Goal: Task Accomplishment & Management: Use online tool/utility

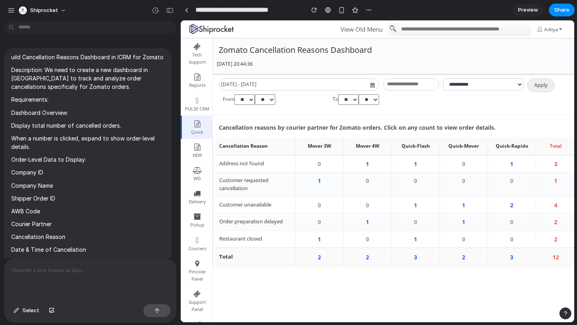
scroll to position [1211, 0]
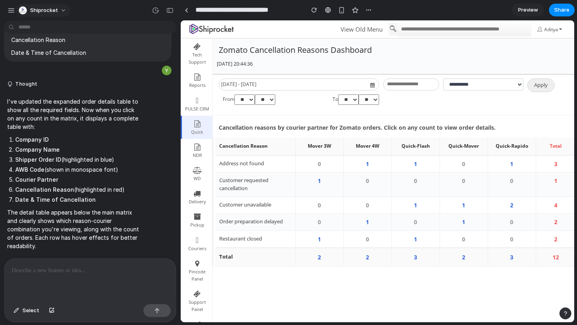
click at [57, 10] on button "Shiprocket" at bounding box center [43, 10] width 55 height 13
click at [98, 10] on div "Settings Invite members Change theme Sign out" at bounding box center [288, 162] width 577 height 325
click at [6, 15] on div "Shiprocket" at bounding box center [90, 9] width 180 height 19
click at [11, 12] on div "button" at bounding box center [11, 10] width 7 height 7
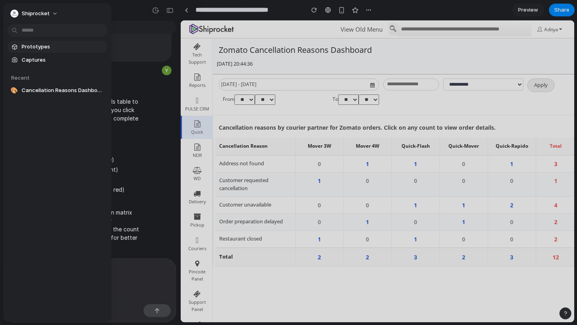
click at [31, 50] on span "Prototypes" at bounding box center [63, 47] width 82 height 8
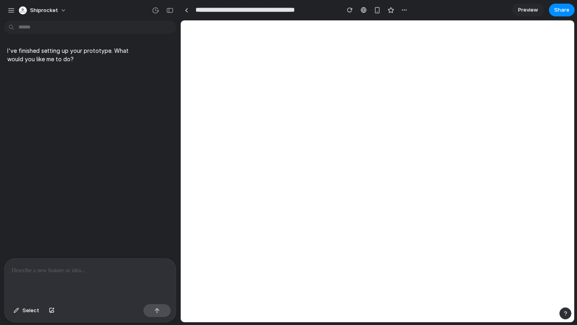
click at [55, 282] on div at bounding box center [89, 280] width 171 height 42
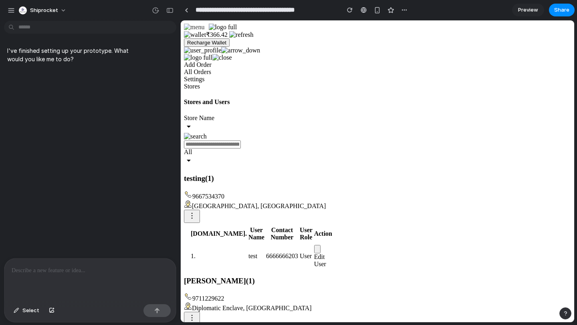
click at [38, 272] on p at bounding box center [90, 271] width 157 height 10
click at [92, 196] on div "I've finished setting up your prototype. What would you like me to do?" at bounding box center [87, 141] width 175 height 234
click at [44, 275] on p at bounding box center [90, 271] width 157 height 10
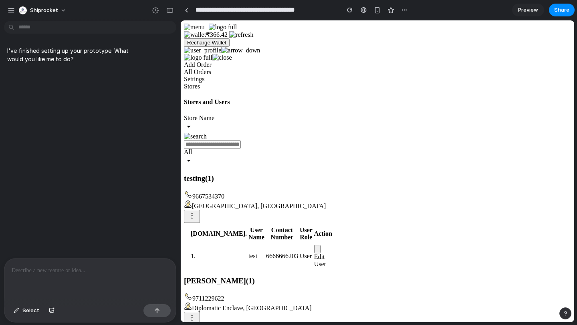
click at [44, 275] on p at bounding box center [90, 271] width 157 height 10
click at [53, 275] on div at bounding box center [89, 280] width 171 height 42
click at [186, 9] on div at bounding box center [187, 10] width 4 height 4
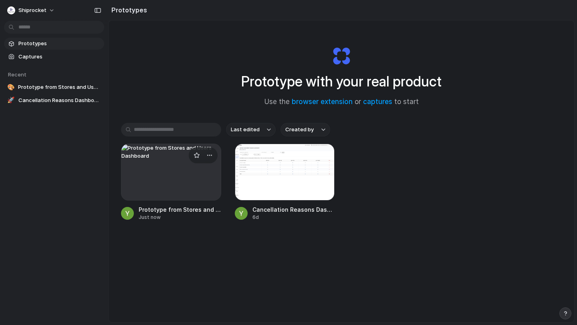
click at [171, 180] on div at bounding box center [171, 172] width 100 height 57
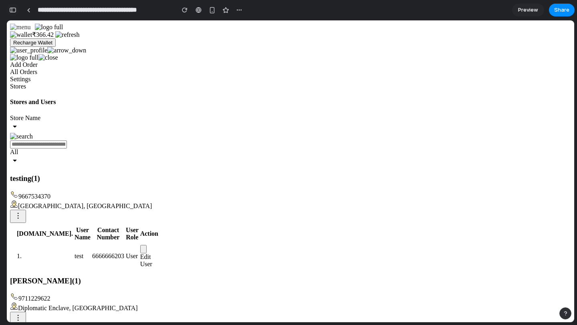
click at [11, 10] on div "button" at bounding box center [12, 10] width 7 height 6
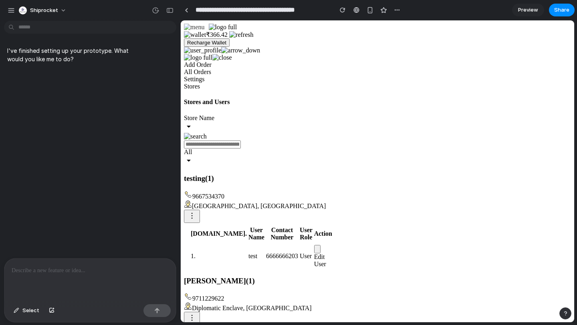
click at [47, 277] on div at bounding box center [89, 280] width 171 height 42
click at [48, 270] on p at bounding box center [90, 271] width 157 height 10
click at [26, 311] on span "Select" at bounding box center [30, 311] width 17 height 8
click at [31, 274] on p at bounding box center [90, 271] width 157 height 10
click at [25, 307] on span "Select" at bounding box center [30, 311] width 17 height 8
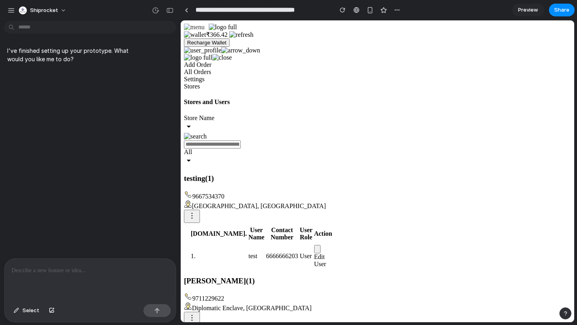
click at [30, 262] on div at bounding box center [89, 280] width 171 height 42
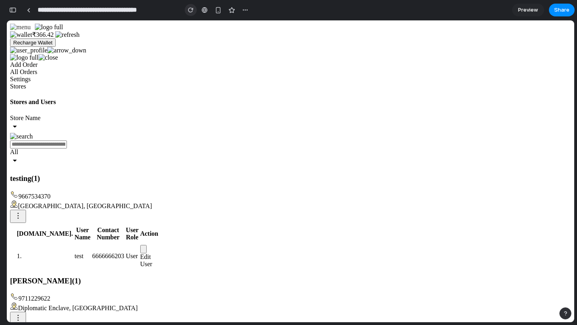
click at [189, 10] on div "button" at bounding box center [191, 10] width 6 height 6
click at [245, 9] on div "button" at bounding box center [245, 10] width 6 height 6
click at [233, 12] on div "Duplicate Delete" at bounding box center [288, 162] width 577 height 325
click at [249, 8] on button "button" at bounding box center [245, 10] width 12 height 12
click at [254, 38] on span "Delete" at bounding box center [261, 40] width 17 height 8
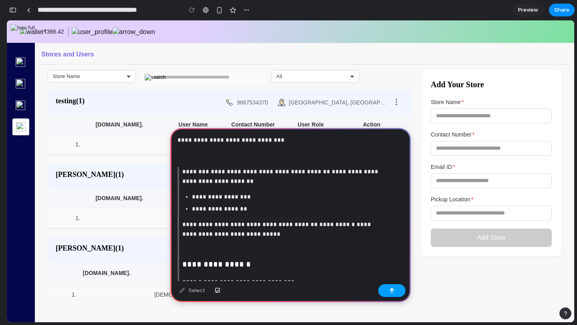
click at [392, 286] on button "button" at bounding box center [391, 290] width 27 height 13
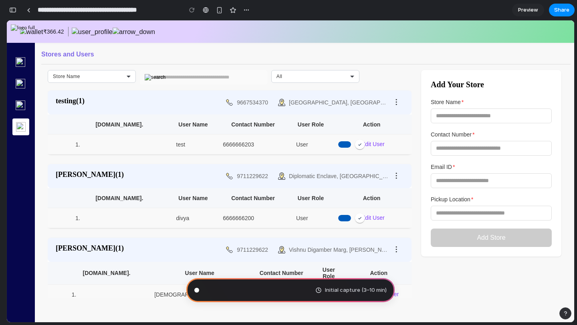
scroll to position [1104, 0]
type input "**********"
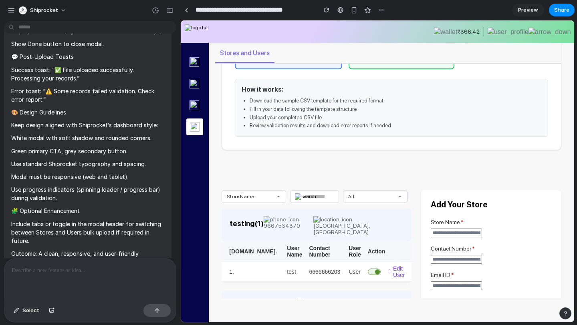
scroll to position [62, 0]
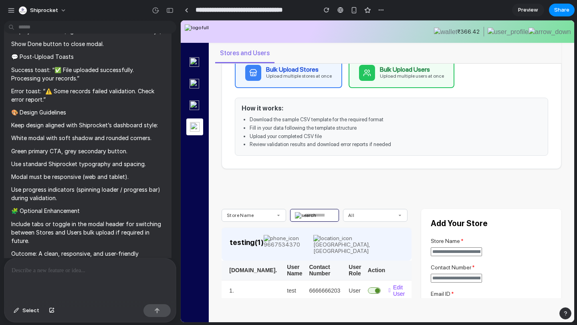
click at [318, 215] on input "text" at bounding box center [314, 215] width 49 height 13
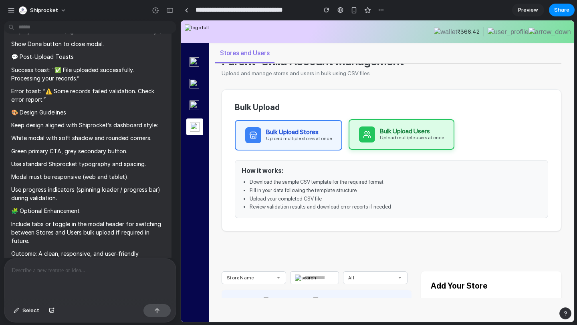
click at [399, 132] on div "Bulk Upload Users" at bounding box center [412, 131] width 64 height 6
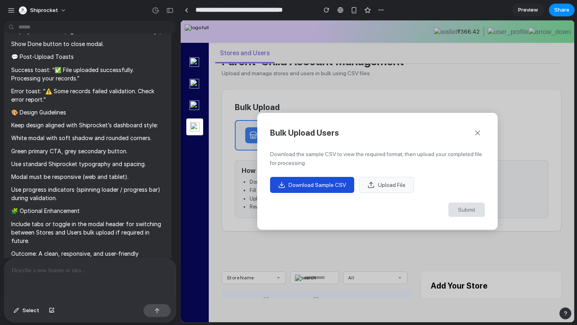
click at [335, 181] on button "Download Sample CSV" at bounding box center [312, 185] width 84 height 16
click at [482, 132] on button at bounding box center [477, 133] width 14 height 14
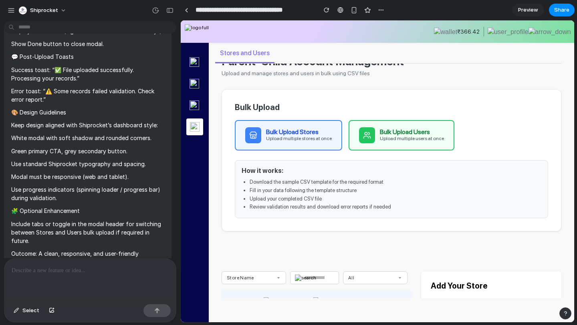
click at [56, 268] on p at bounding box center [90, 271] width 157 height 10
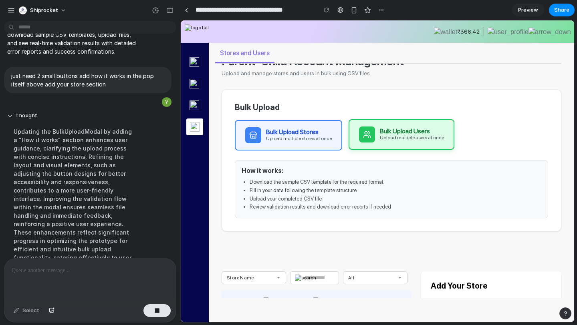
scroll to position [811, 0]
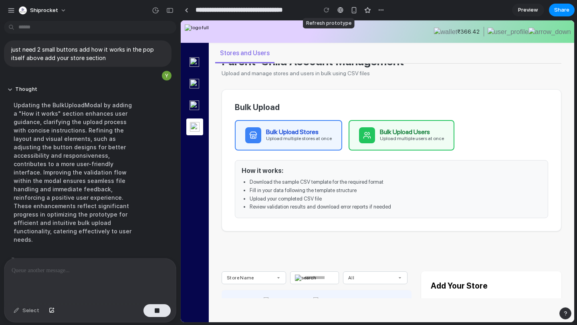
click at [328, 11] on div at bounding box center [326, 10] width 12 height 12
click at [183, 12] on link at bounding box center [186, 10] width 12 height 12
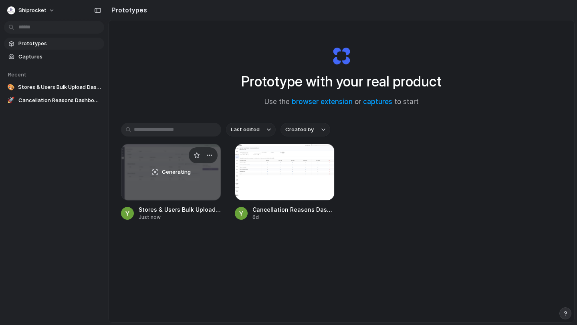
click at [194, 185] on div "Generating" at bounding box center [170, 172] width 99 height 56
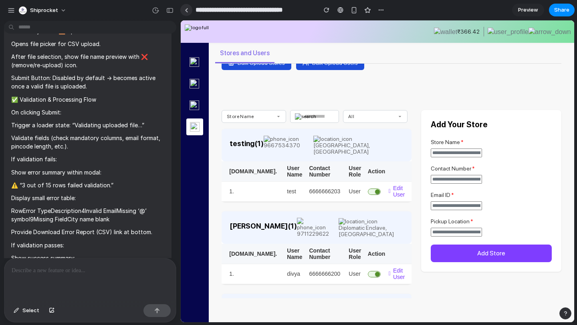
click at [188, 8] on link at bounding box center [186, 10] width 12 height 12
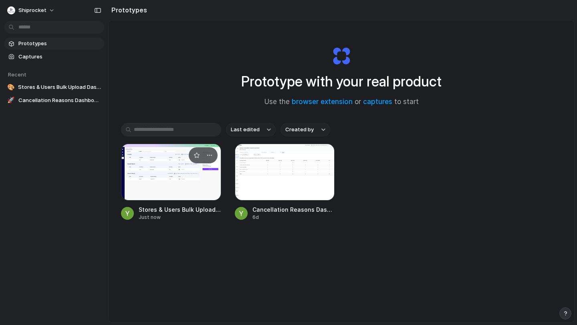
click at [187, 184] on div at bounding box center [171, 172] width 100 height 57
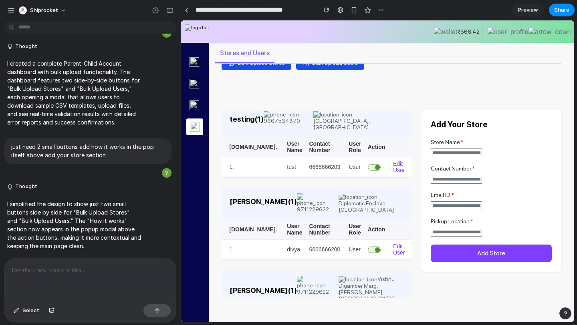
scroll to position [1, 0]
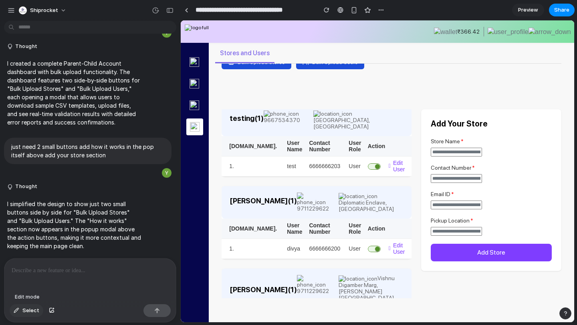
click at [16, 311] on div "button" at bounding box center [17, 310] width 6 height 5
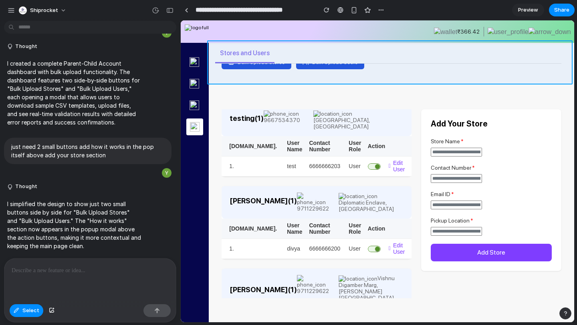
click at [261, 70] on div at bounding box center [377, 172] width 393 height 302
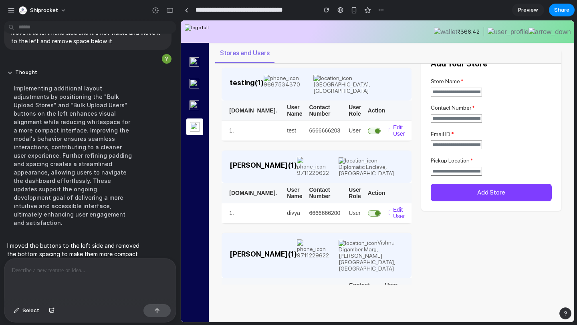
scroll to position [0, 0]
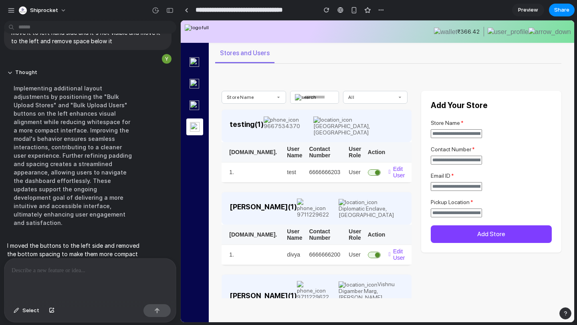
click at [308, 76] on div "Store Name All testing ( 1 ) 9667534370 Sector 46, Gurugram, Haryana 122022, In…" at bounding box center [391, 202] width 352 height 272
click at [111, 271] on p at bounding box center [90, 271] width 157 height 10
click at [561, 28] on img at bounding box center [549, 32] width 42 height 8
click at [512, 28] on img at bounding box center [507, 32] width 41 height 8
click at [65, 274] on p at bounding box center [90, 271] width 157 height 10
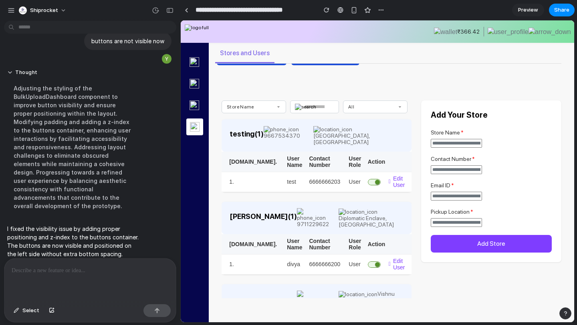
drag, startPoint x: 248, startPoint y: 65, endPoint x: 263, endPoint y: 72, distance: 16.8
click at [263, 72] on div "Bulk Upload Stores Bulk Upload Users" at bounding box center [391, 58] width 365 height 30
click at [248, 65] on button "Bulk Upload Stores" at bounding box center [252, 58] width 70 height 14
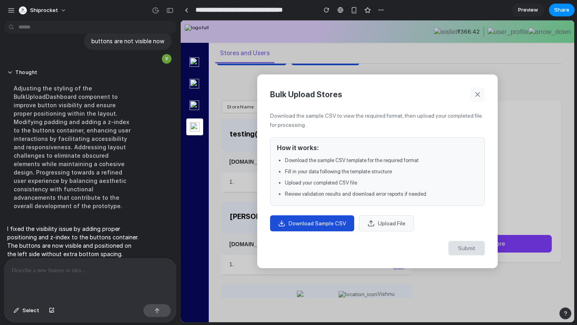
click at [479, 96] on icon at bounding box center [477, 95] width 8 height 8
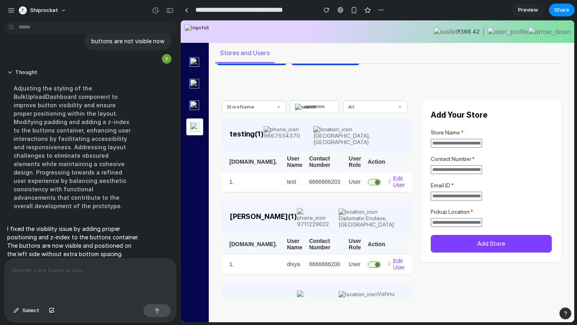
click at [92, 277] on div at bounding box center [89, 280] width 171 height 42
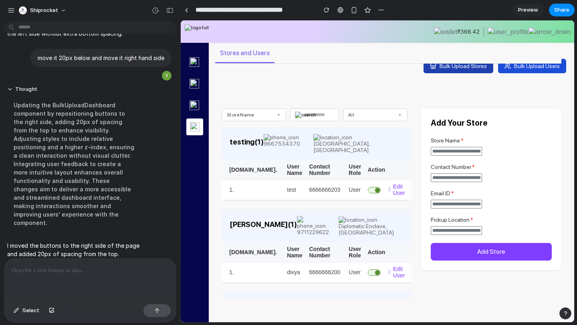
click at [468, 70] on button "Bulk Upload Stores" at bounding box center [458, 66] width 70 height 14
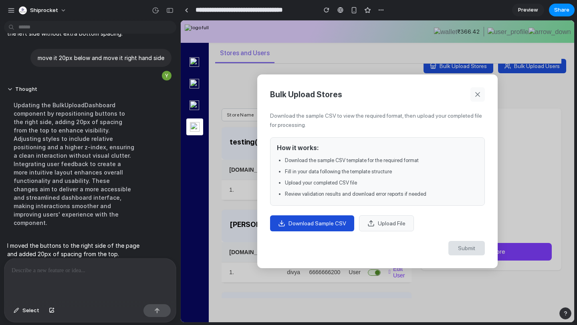
click at [476, 95] on icon at bounding box center [477, 95] width 8 height 8
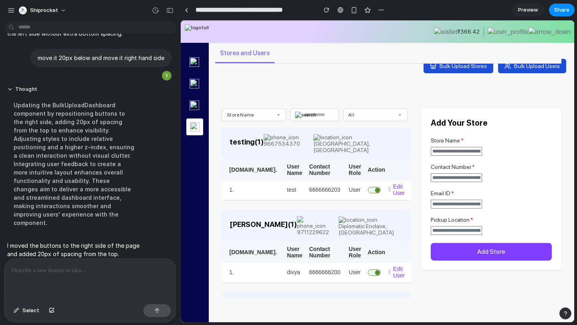
click at [95, 276] on div at bounding box center [89, 280] width 171 height 42
click at [36, 269] on p "**********" at bounding box center [90, 271] width 157 height 10
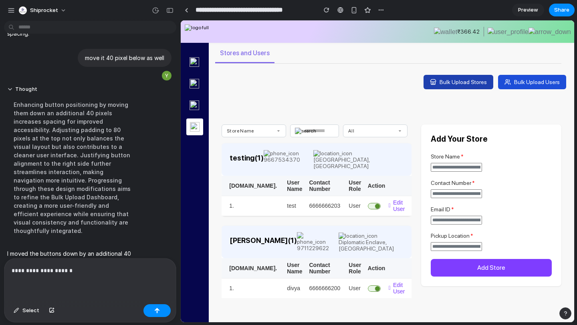
click at [473, 80] on span "Bulk Upload Stores" at bounding box center [462, 82] width 47 height 6
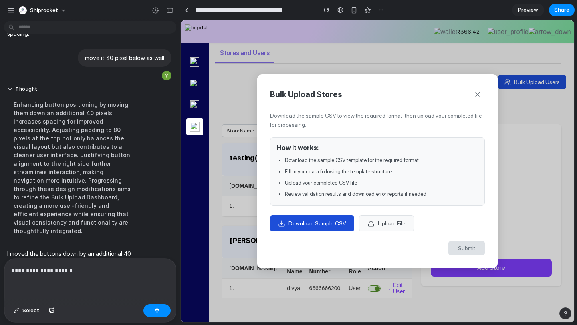
click at [285, 216] on button "Download Sample CSV" at bounding box center [312, 223] width 84 height 16
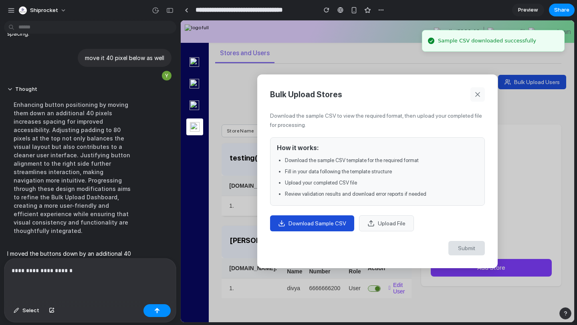
click at [479, 99] on button at bounding box center [477, 94] width 14 height 14
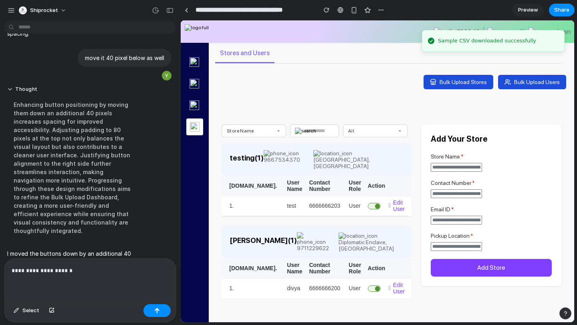
click at [546, 73] on div "Bulk Upload Stores Bulk Upload Users" at bounding box center [391, 70] width 365 height 54
click at [541, 77] on button "Bulk Upload Users" at bounding box center [532, 82] width 68 height 14
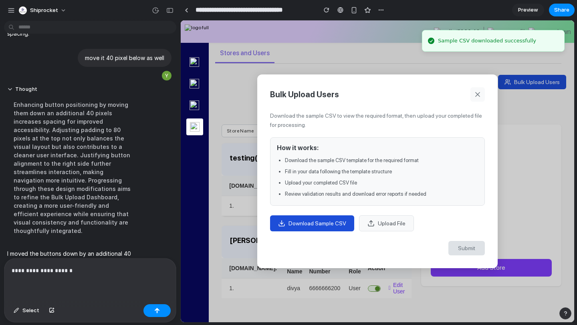
click at [474, 95] on icon at bounding box center [477, 95] width 8 height 8
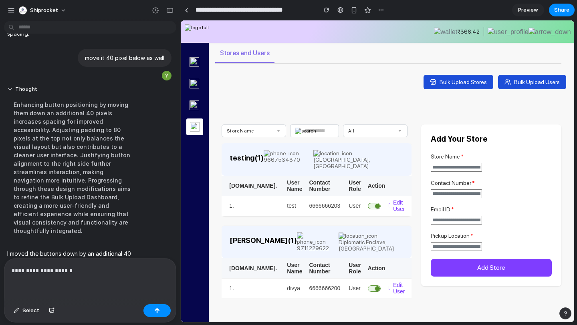
click at [82, 286] on div "**********" at bounding box center [89, 280] width 171 height 42
click at [98, 270] on p "**********" at bounding box center [90, 271] width 157 height 10
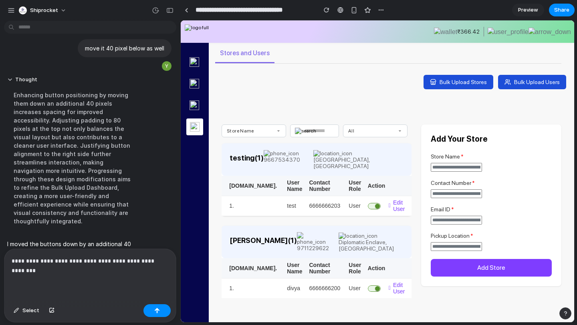
click at [54, 260] on p "**********" at bounding box center [90, 265] width 157 height 19
click at [44, 268] on p "**********" at bounding box center [90, 265] width 157 height 19
click at [350, 71] on div "Bulk Upload Stores Bulk Upload Users" at bounding box center [391, 70] width 365 height 54
click at [146, 274] on p "**********" at bounding box center [90, 265] width 157 height 19
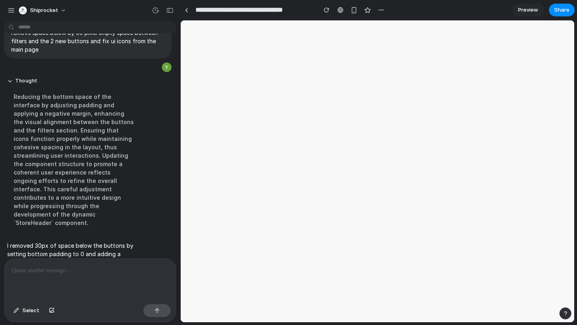
scroll to position [0, 0]
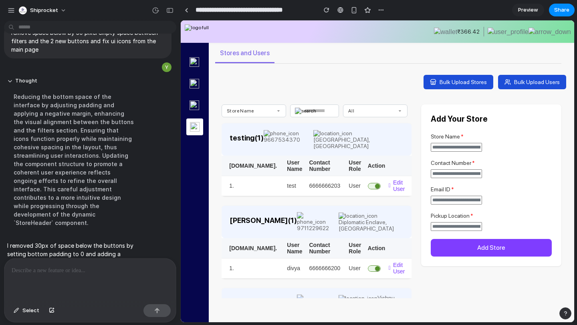
click at [267, 135] on img at bounding box center [281, 133] width 35 height 6
click at [296, 137] on div "9667534370" at bounding box center [284, 140] width 40 height 20
click at [400, 136] on button at bounding box center [400, 133] width 5 height 7
click at [91, 274] on p at bounding box center [90, 271] width 157 height 10
click at [98, 277] on div at bounding box center [89, 280] width 171 height 42
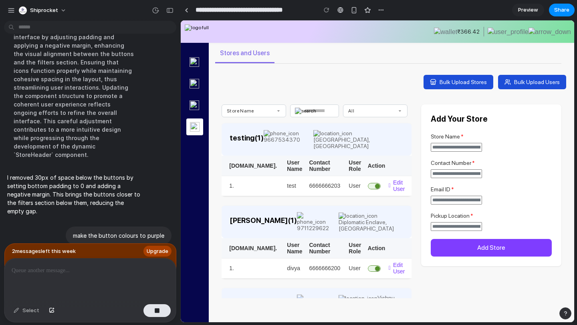
scroll to position [1409, 0]
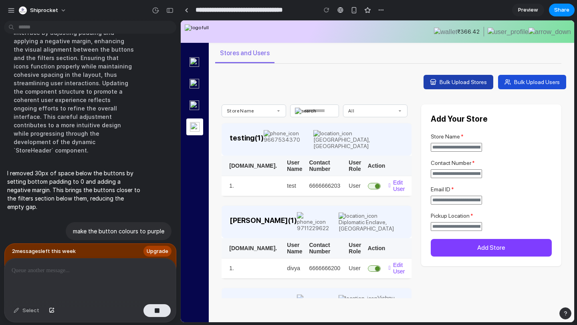
click at [465, 84] on span "Bulk Upload Stores" at bounding box center [462, 82] width 47 height 6
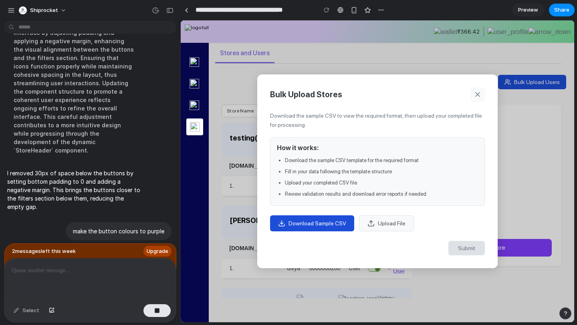
click at [477, 92] on icon at bounding box center [477, 95] width 8 height 8
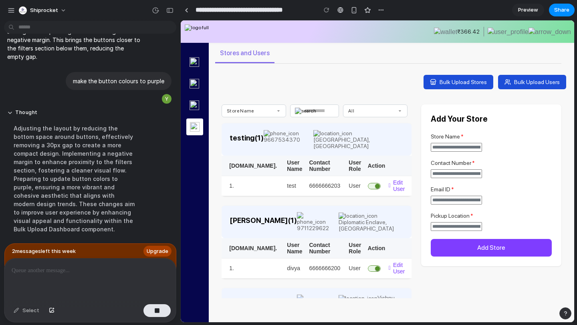
scroll to position [1417, 0]
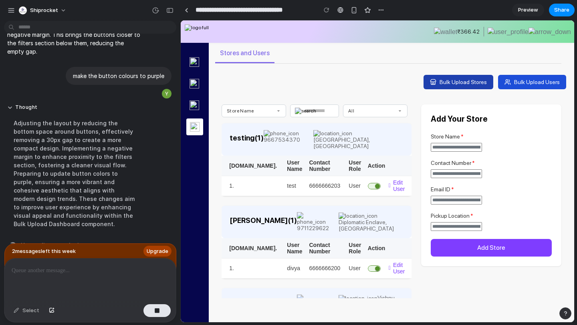
click at [476, 78] on button "Bulk Upload Stores" at bounding box center [458, 82] width 70 height 14
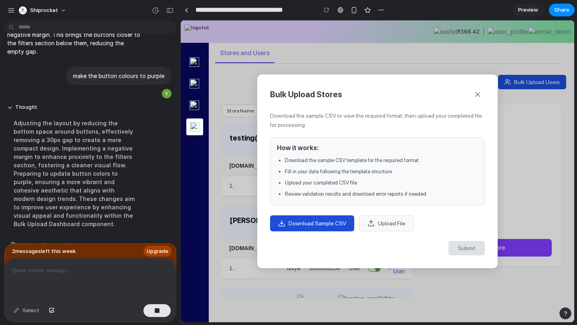
click at [306, 226] on span "Download Sample CSV" at bounding box center [317, 223] width 58 height 6
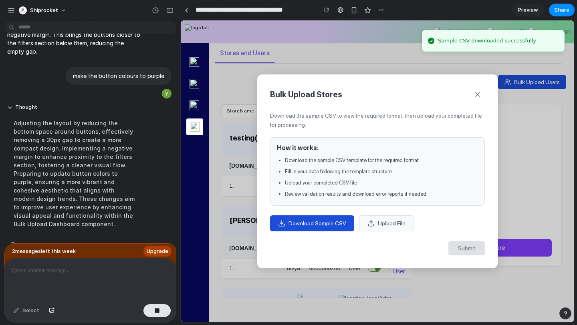
click at [384, 228] on button "Upload File" at bounding box center [386, 223] width 55 height 16
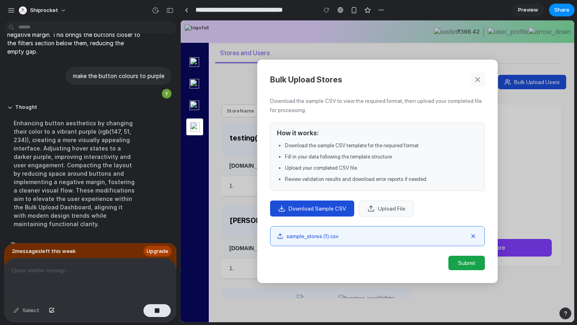
click at [477, 78] on icon at bounding box center [477, 80] width 8 height 8
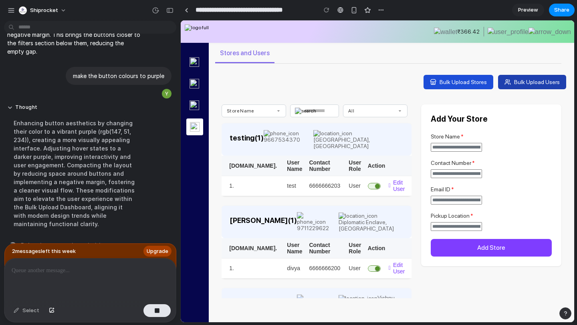
click at [518, 84] on span "Bulk Upload Users" at bounding box center [537, 82] width 46 height 6
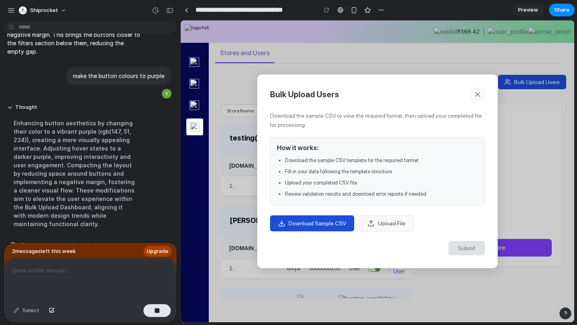
click at [480, 95] on icon at bounding box center [477, 95] width 8 height 8
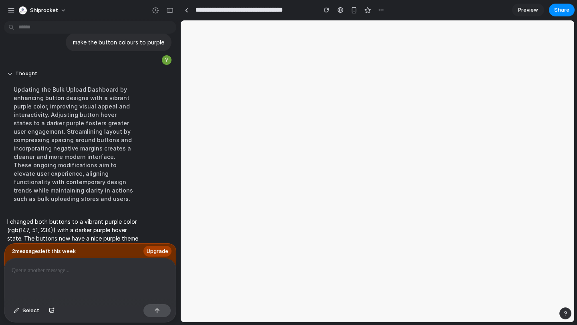
scroll to position [0, 0]
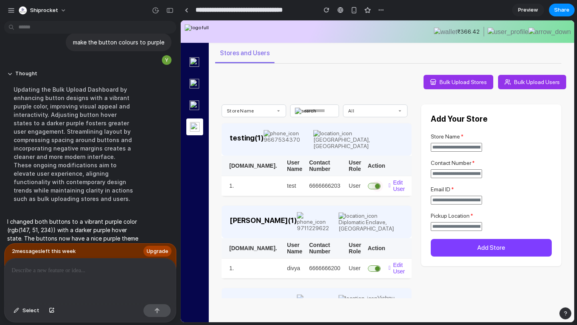
click at [372, 181] on span "button" at bounding box center [377, 186] width 11 height 11
click at [402, 179] on span "Edit User" at bounding box center [401, 185] width 16 height 13
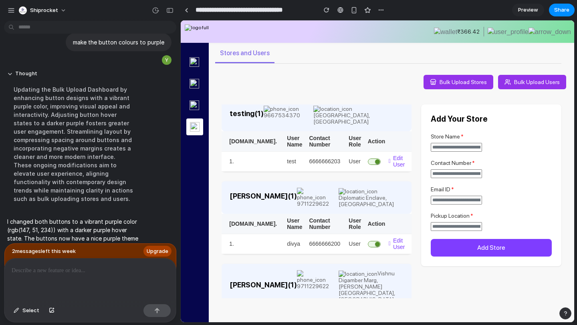
drag, startPoint x: 92, startPoint y: 251, endPoint x: 2, endPoint y: 250, distance: 90.5
click at [2, 250] on div "2 message s left this week Upgrade Select" at bounding box center [87, 283] width 175 height 80
click at [2, 251] on div "2 message s left this week Upgrade Select" at bounding box center [87, 283] width 175 height 80
click at [76, 275] on p at bounding box center [90, 271] width 157 height 10
click at [86, 279] on div at bounding box center [89, 280] width 171 height 42
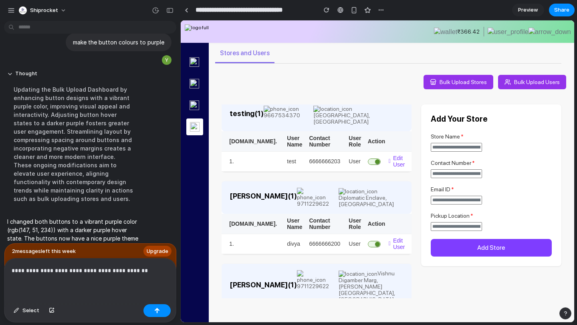
click at [452, 147] on input "text" at bounding box center [456, 147] width 51 height 9
click at [449, 173] on input "tel" at bounding box center [456, 173] width 51 height 9
click at [447, 197] on input "email" at bounding box center [456, 200] width 51 height 9
click at [447, 221] on div "Pickup Location *" at bounding box center [491, 222] width 121 height 18
click at [447, 229] on input "text" at bounding box center [456, 226] width 51 height 9
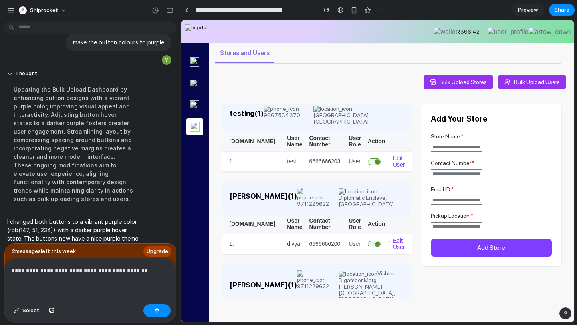
click at [143, 274] on p "**********" at bounding box center [90, 271] width 157 height 10
click at [394, 235] on td "Edit User" at bounding box center [388, 244] width 46 height 20
click at [394, 237] on span "Edit User" at bounding box center [401, 243] width 16 height 13
click at [555, 30] on img at bounding box center [549, 32] width 42 height 8
click at [438, 77] on button "Bulk Upload Stores" at bounding box center [458, 82] width 70 height 14
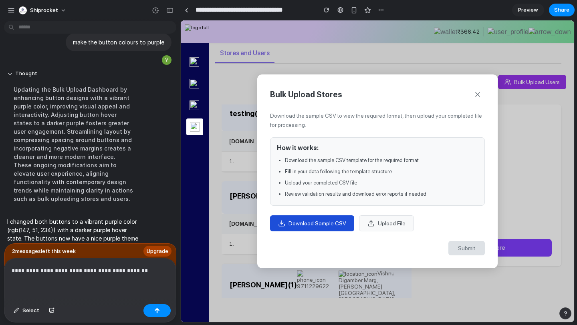
click at [387, 219] on button "Upload File" at bounding box center [386, 223] width 55 height 16
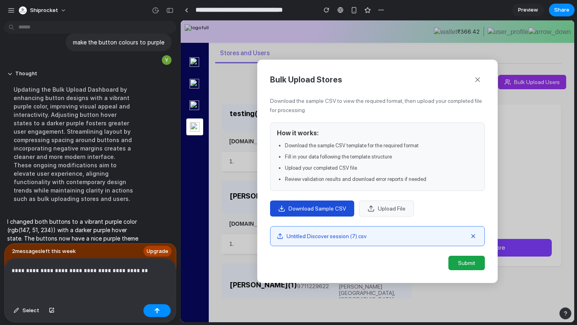
click at [476, 269] on button "Submit" at bounding box center [466, 263] width 36 height 14
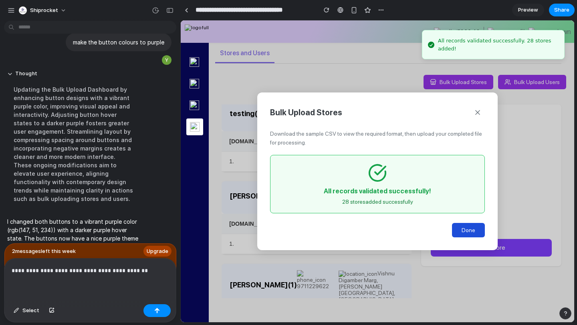
click at [461, 233] on button "Done" at bounding box center [468, 230] width 33 height 14
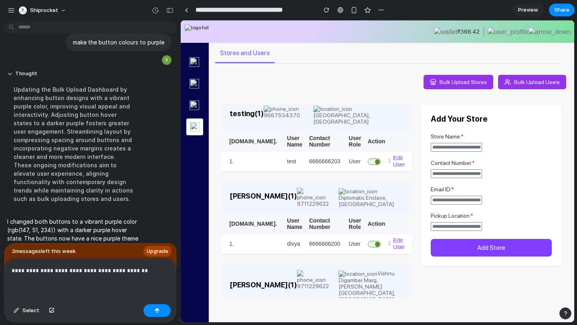
click at [144, 270] on p "**********" at bounding box center [90, 271] width 157 height 10
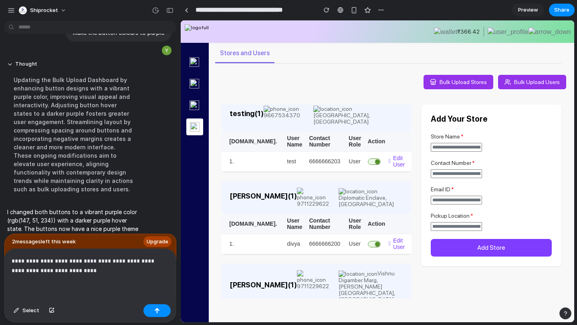
scroll to position [1469, 0]
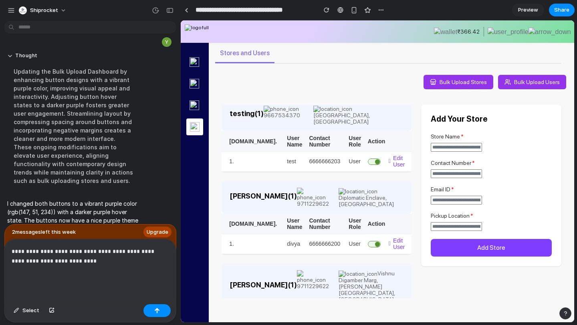
click at [51, 278] on div "**********" at bounding box center [89, 270] width 171 height 62
click at [55, 286] on div "**********" at bounding box center [89, 270] width 171 height 62
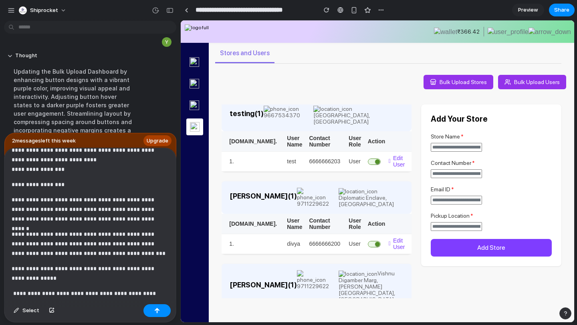
scroll to position [9, 0]
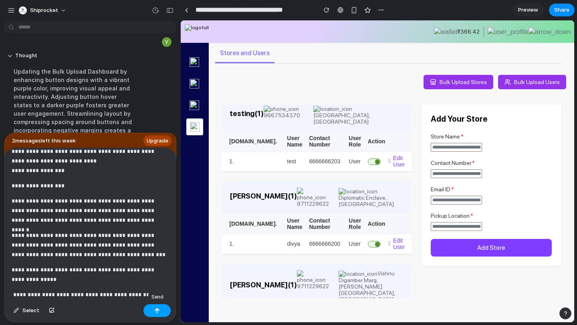
click at [155, 310] on div "button" at bounding box center [157, 311] width 6 height 6
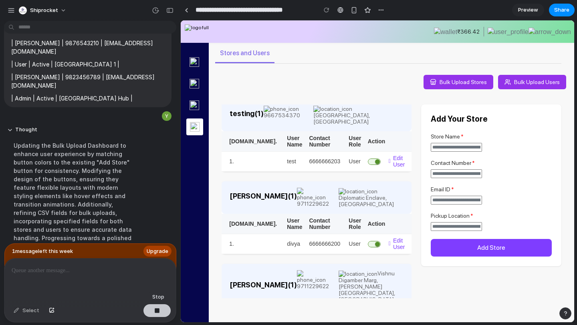
scroll to position [1763, 0]
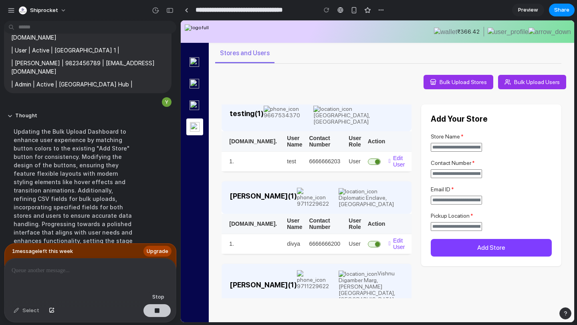
click at [155, 310] on div "button" at bounding box center [157, 311] width 6 height 6
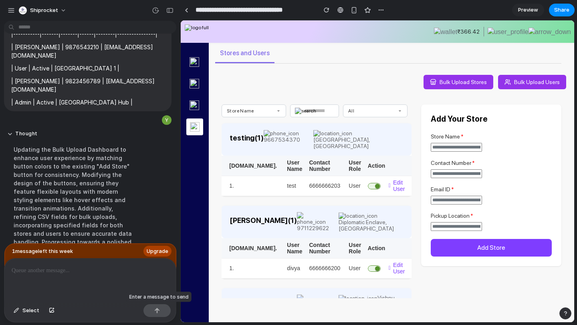
scroll to position [0, 0]
click at [441, 87] on button "Bulk Upload Stores" at bounding box center [458, 82] width 70 height 14
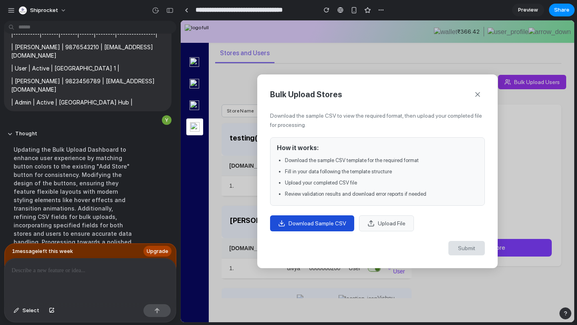
click at [299, 227] on button "Download Sample CSV" at bounding box center [312, 223] width 84 height 16
click at [474, 91] on icon at bounding box center [477, 95] width 8 height 8
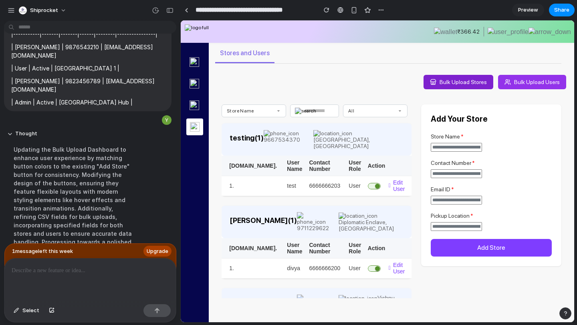
click at [485, 78] on button "Bulk Upload Stores" at bounding box center [458, 82] width 70 height 14
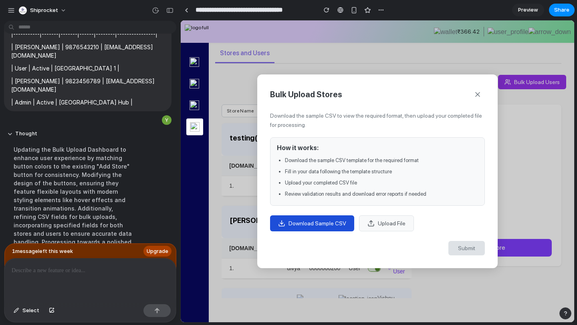
click at [310, 225] on span "Download Sample CSV" at bounding box center [317, 223] width 58 height 6
click at [484, 92] on button at bounding box center [477, 94] width 14 height 14
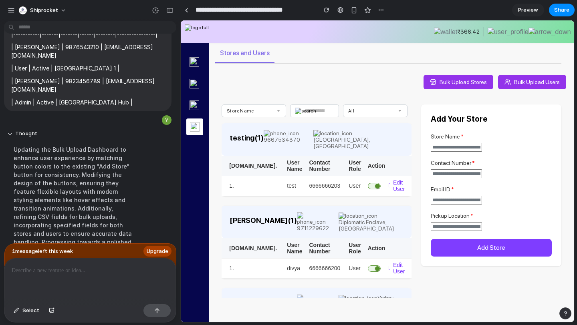
click at [515, 80] on span "Bulk Upload Users" at bounding box center [537, 82] width 46 height 6
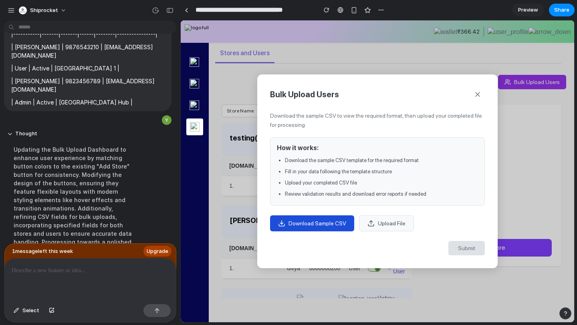
click at [316, 224] on span "Download Sample CSV" at bounding box center [317, 223] width 58 height 6
click at [44, 278] on div at bounding box center [89, 280] width 171 height 42
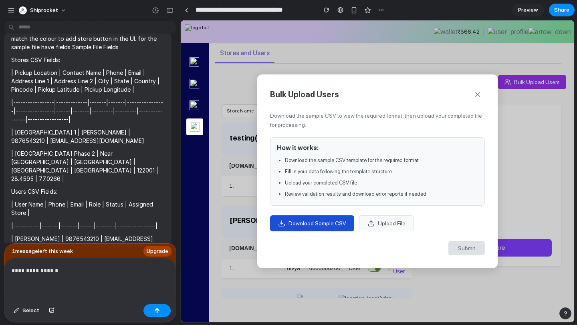
scroll to position [1523, 0]
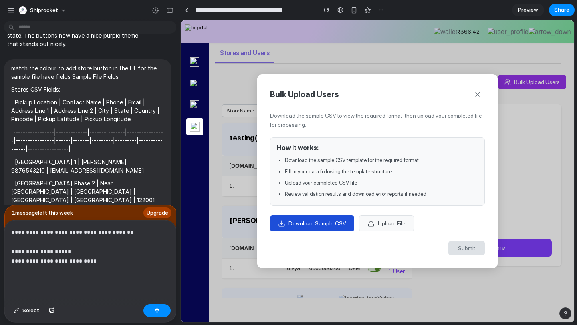
click at [43, 263] on p "**********" at bounding box center [90, 251] width 157 height 48
drag, startPoint x: 51, startPoint y: 262, endPoint x: 114, endPoint y: 262, distance: 62.9
click at [114, 262] on p "**********" at bounding box center [90, 251] width 157 height 48
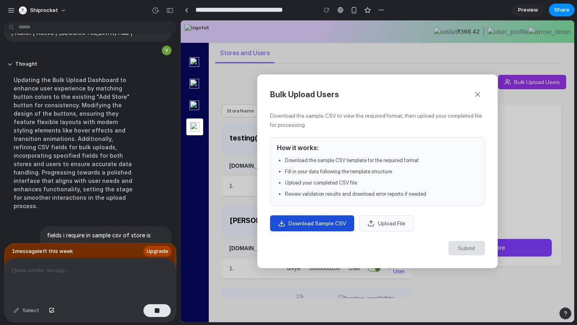
scroll to position [3362, 0]
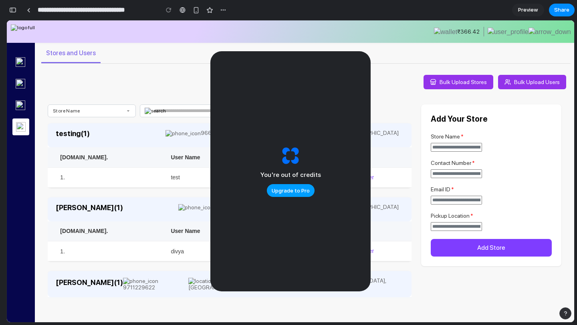
click at [288, 192] on span "Upgrade to Pro" at bounding box center [291, 191] width 38 height 8
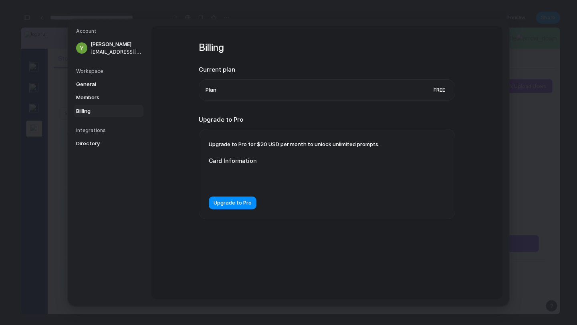
scroll to position [3346, 0]
click at [91, 97] on span "Members" at bounding box center [101, 98] width 51 height 8
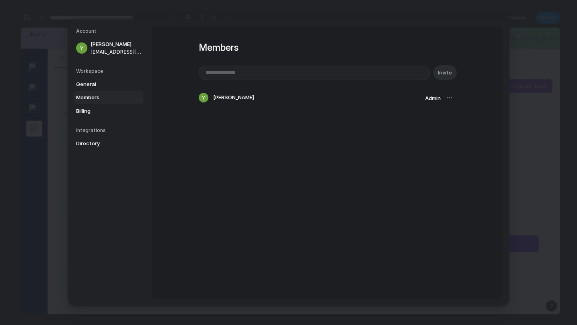
click at [90, 77] on div "Workspace General Members Billing" at bounding box center [109, 92] width 67 height 50
click at [83, 85] on span "General" at bounding box center [101, 84] width 51 height 8
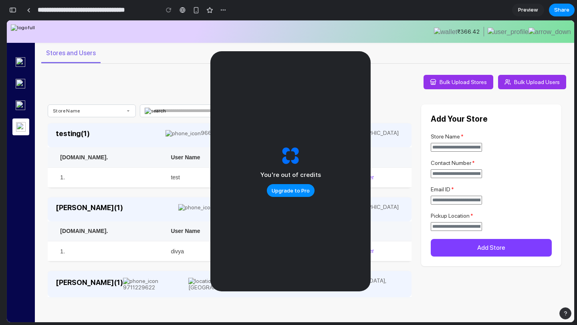
scroll to position [3362, 0]
click at [372, 97] on div "Store Name All testing ( 1 ) 9667534370 Sector 46, Gurugram, Haryana 122022, In…" at bounding box center [304, 216] width 526 height 272
click at [399, 94] on div "Store Name All testing ( 1 ) 9667534370 Sector 46, Gurugram, Haryana 122022, In…" at bounding box center [304, 216] width 526 height 272
click at [563, 13] on span "Share" at bounding box center [561, 10] width 15 height 8
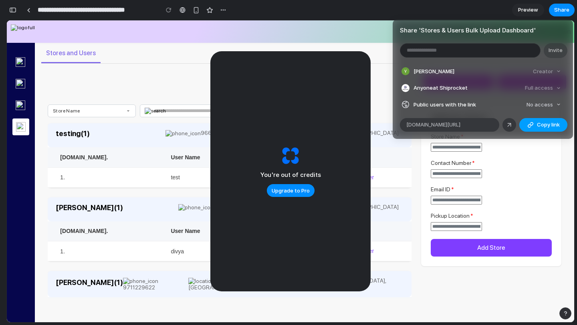
click at [527, 125] on div "button" at bounding box center [530, 125] width 6 height 6
click at [354, 34] on div "Share ' Stores & Users Bulk Upload Dashboard ' Invite Yathansh Gaba Creator Any…" at bounding box center [288, 162] width 577 height 325
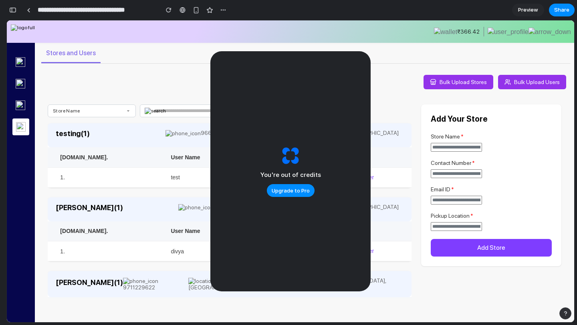
scroll to position [3446, 0]
click at [385, 65] on div "Bulk Upload Stores Bulk Upload Users" at bounding box center [304, 66] width 539 height 46
click at [223, 10] on div "button" at bounding box center [223, 10] width 6 height 6
click at [24, 12] on div "Duplicate Delete" at bounding box center [288, 162] width 577 height 325
click at [11, 10] on div "button" at bounding box center [12, 10] width 7 height 6
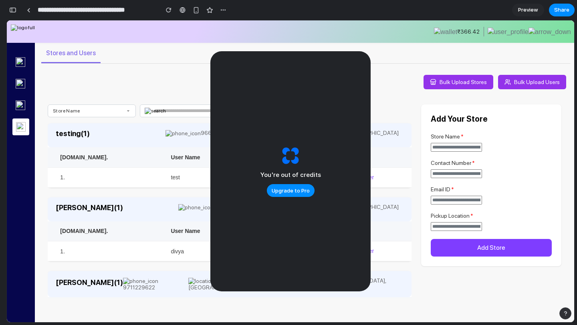
scroll to position [1856, 0]
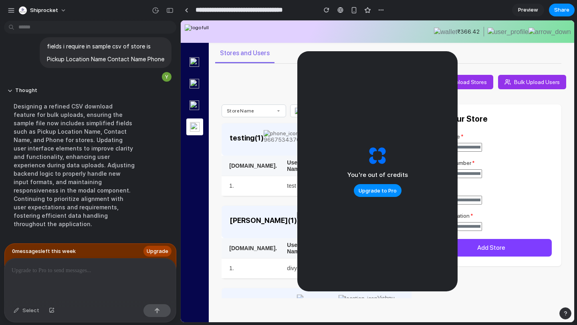
click at [5, 11] on div "Shiprocket" at bounding box center [90, 9] width 180 height 19
click at [10, 11] on div "button" at bounding box center [11, 10] width 7 height 7
click at [37, 9] on span "Shiprocket" at bounding box center [44, 10] width 28 height 8
click at [26, 28] on div at bounding box center [23, 28] width 6 height 6
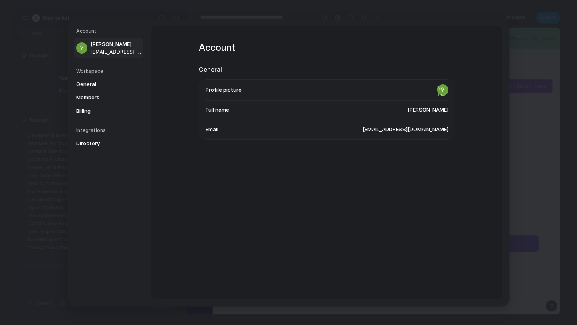
scroll to position [1841, 0]
click at [97, 138] on link "Directory" at bounding box center [109, 143] width 70 height 13
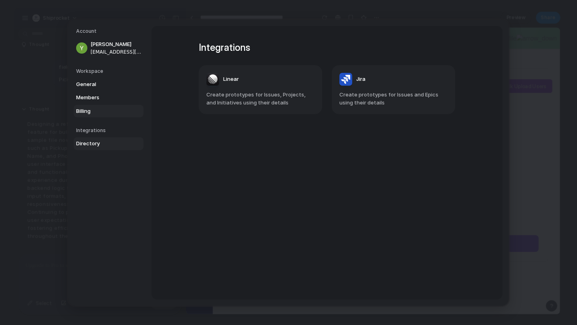
click at [92, 114] on span "Billing" at bounding box center [101, 111] width 51 height 8
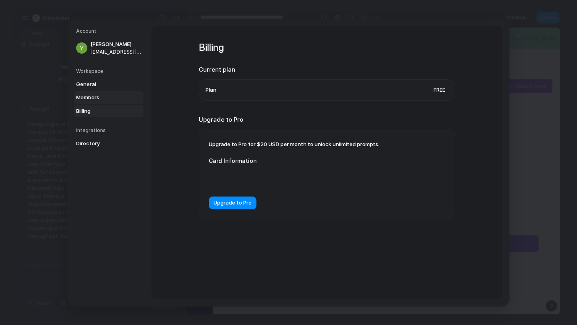
click at [93, 94] on span "Members" at bounding box center [101, 98] width 51 height 8
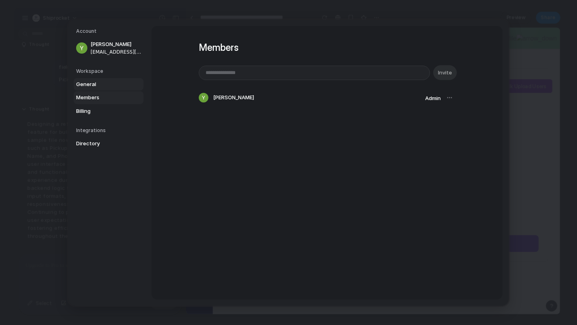
click at [90, 84] on span "General" at bounding box center [101, 84] width 51 height 8
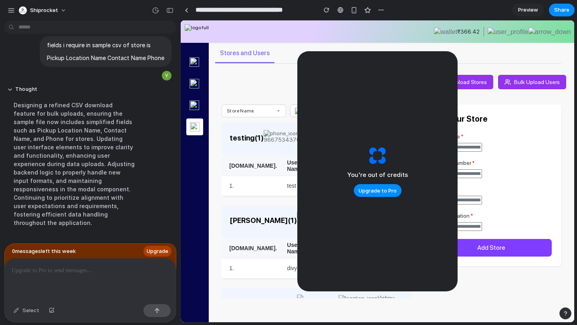
scroll to position [1856, 0]
click at [47, 296] on div at bounding box center [89, 280] width 171 height 42
click at [47, 265] on div at bounding box center [89, 280] width 171 height 42
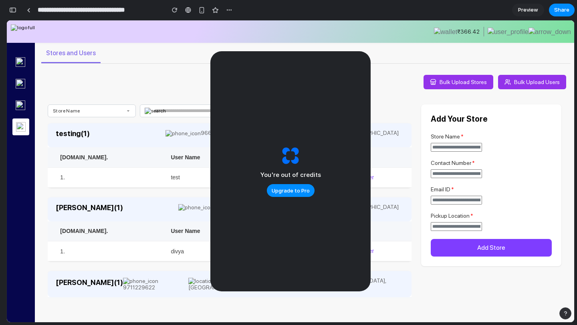
scroll to position [3088, 0]
click at [557, 8] on span "Share" at bounding box center [561, 10] width 15 height 8
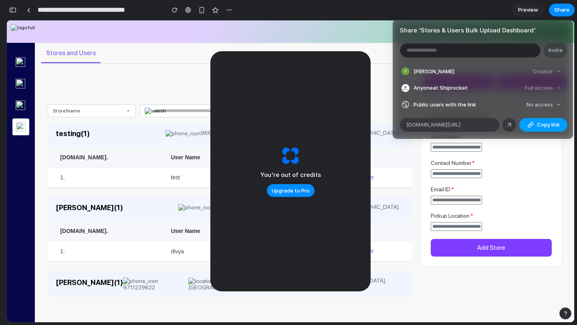
click at [547, 130] on button "Copy link" at bounding box center [543, 125] width 48 height 14
click at [551, 90] on div "Full access" at bounding box center [542, 87] width 42 height 11
click at [560, 87] on div "Full access" at bounding box center [542, 87] width 42 height 11
click at [555, 68] on div "Creator" at bounding box center [546, 71] width 34 height 11
click at [285, 22] on div "Share ' Stores & Users Bulk Upload Dashboard ' Invite Yathansh Gaba Creator Any…" at bounding box center [288, 162] width 577 height 325
